Goal: Information Seeking & Learning: Learn about a topic

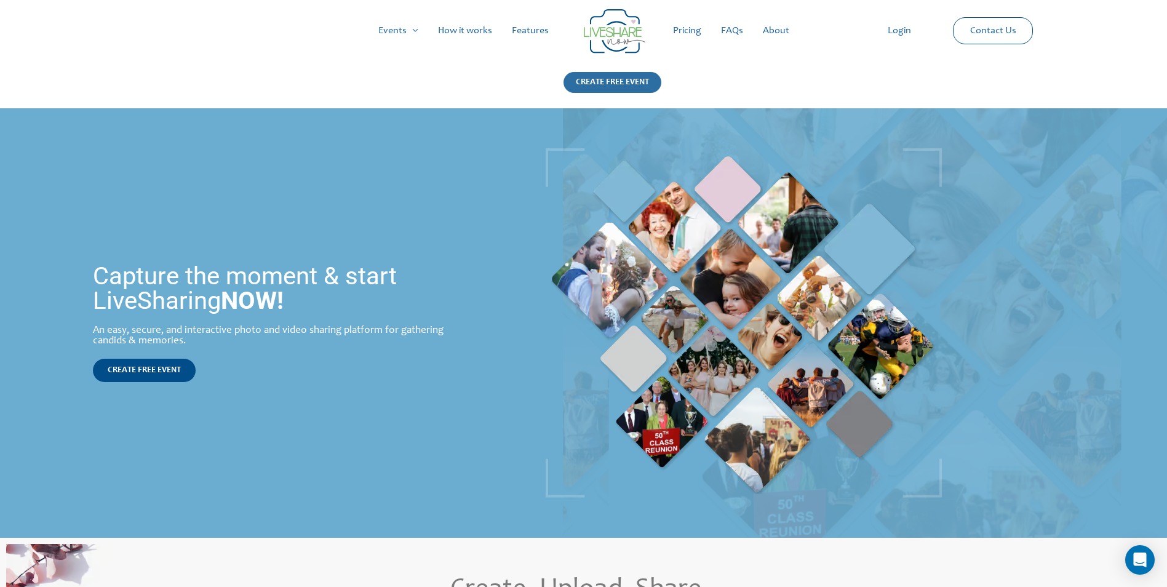
click at [581, 76] on div "CREATE FREE EVENT" at bounding box center [612, 82] width 98 height 21
click at [684, 38] on link "Pricing" at bounding box center [687, 30] width 48 height 39
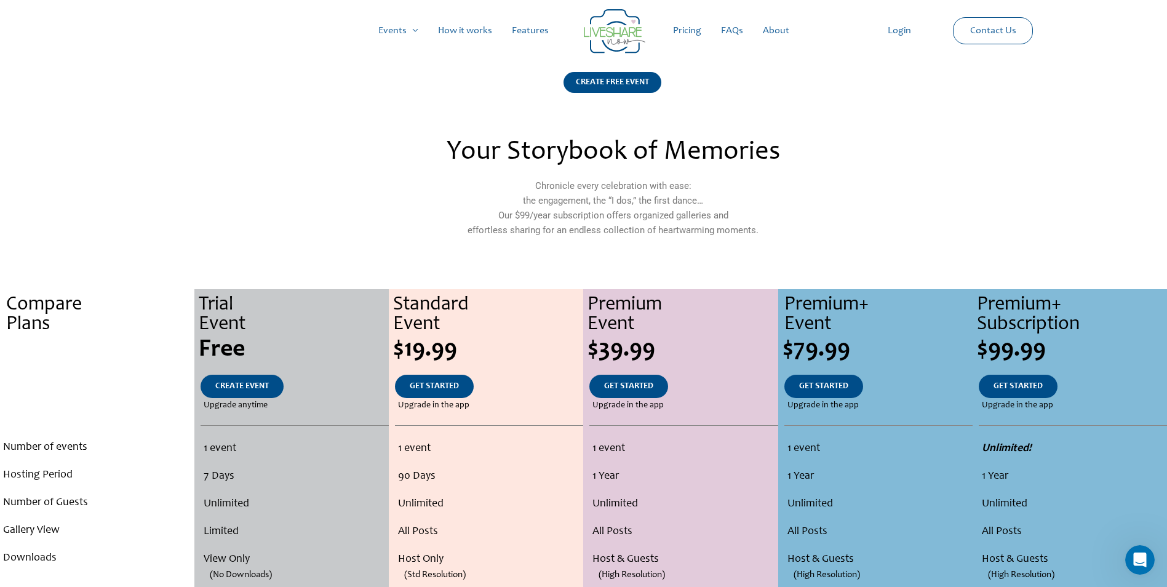
click at [742, 35] on link "FAQs" at bounding box center [732, 30] width 42 height 39
click at [774, 26] on link "About" at bounding box center [776, 30] width 46 height 39
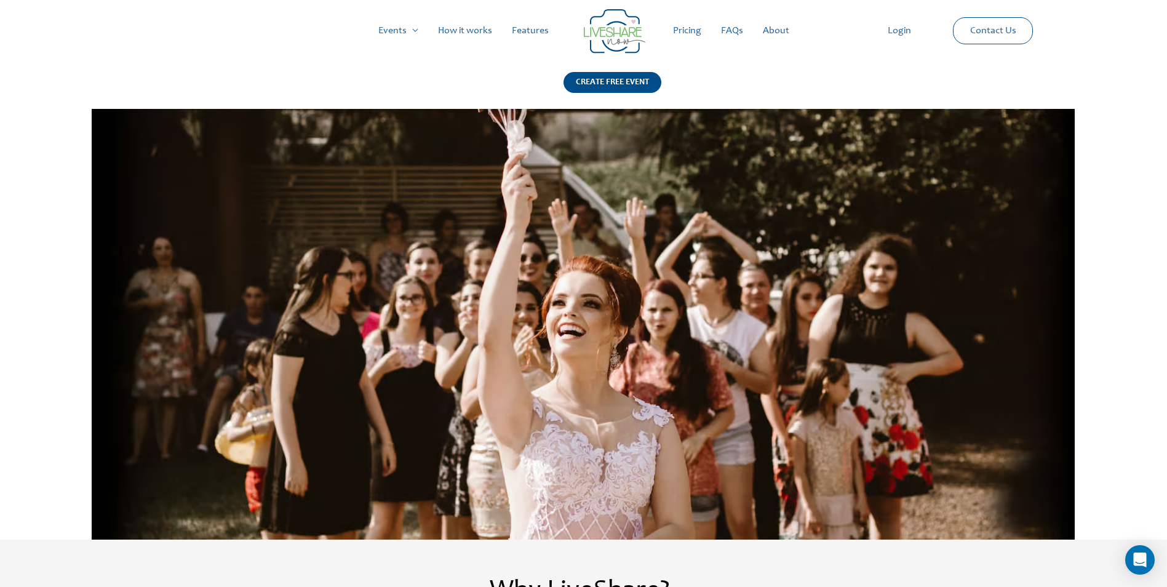
click at [726, 36] on link "FAQs" at bounding box center [732, 30] width 42 height 39
click at [741, 44] on link "FAQs" at bounding box center [732, 30] width 42 height 39
